Goal: Navigation & Orientation: Find specific page/section

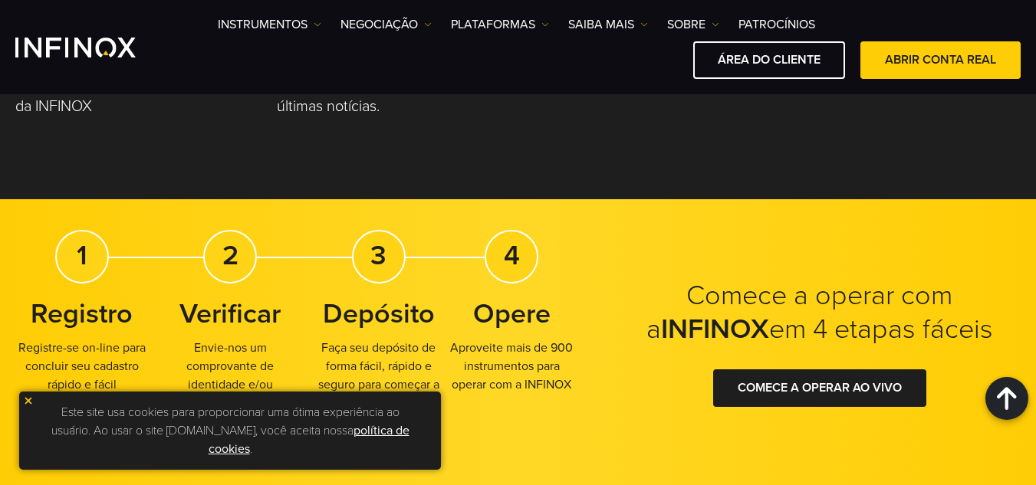
scroll to position [2303, 0]
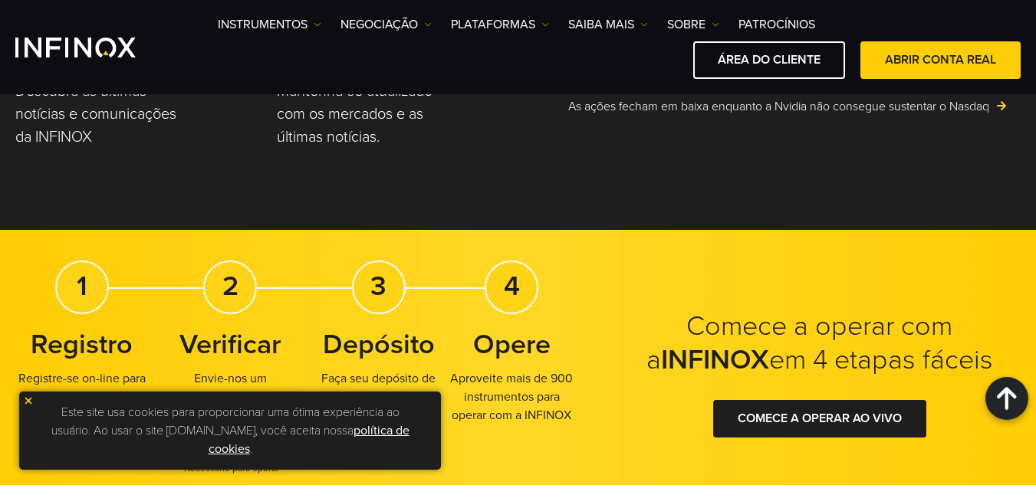
click at [229, 289] on div "2" at bounding box center [230, 288] width 54 height 54
click at [375, 303] on strong "3" at bounding box center [378, 286] width 16 height 33
click at [510, 303] on strong "4" at bounding box center [512, 286] width 16 height 33
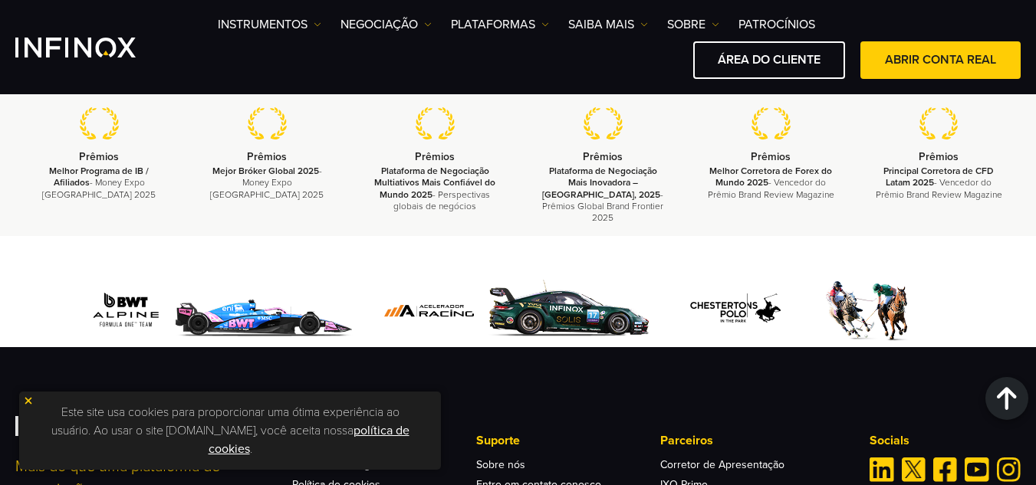
scroll to position [2839, 0]
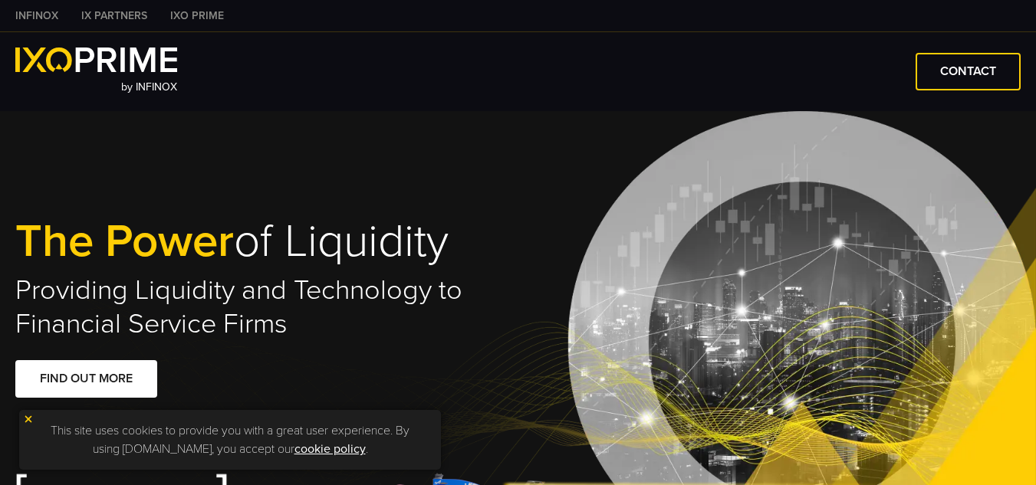
click at [121, 11] on link "IX PARTNERS" at bounding box center [114, 16] width 89 height 16
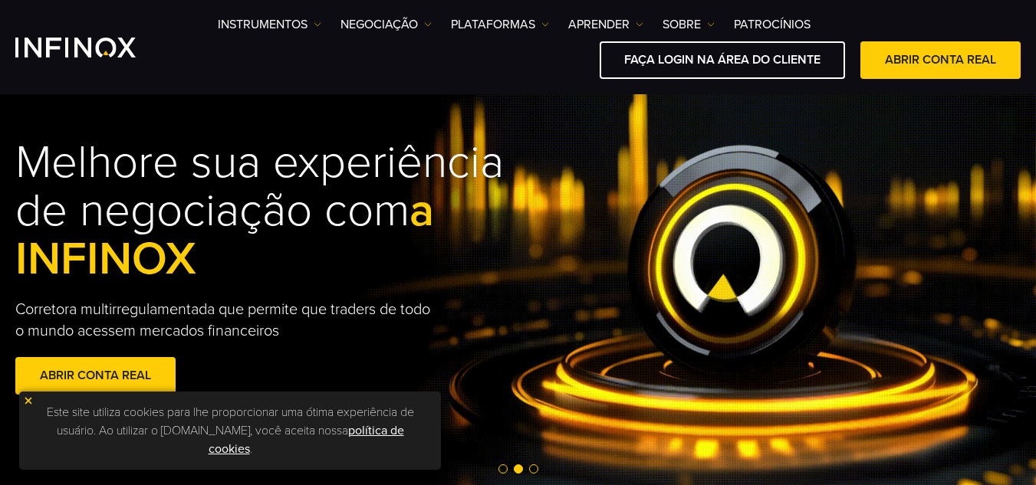
click at [468, 268] on h1 "Melhore sua experiência de negociação com a INFINOX" at bounding box center [281, 211] width 533 height 145
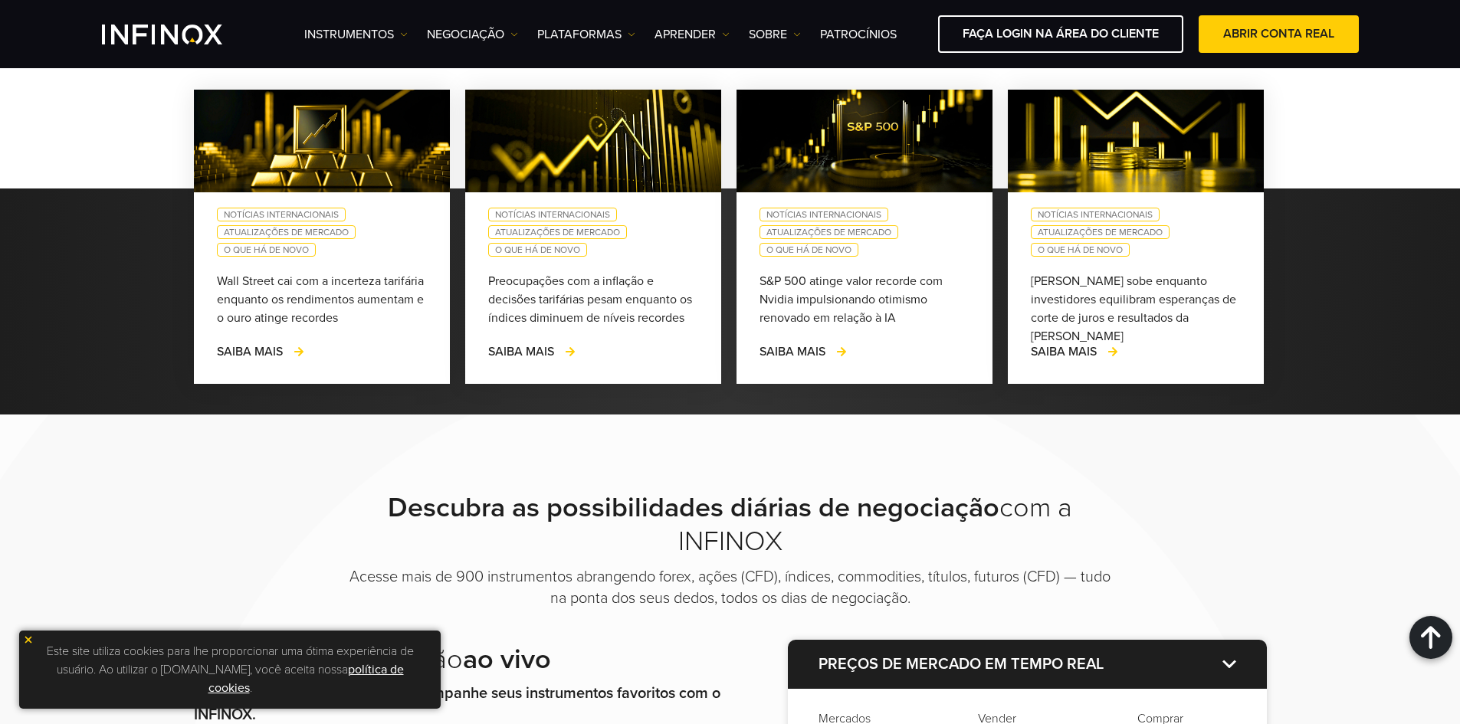
scroll to position [1456, 0]
